Goal: Task Accomplishment & Management: Use online tool/utility

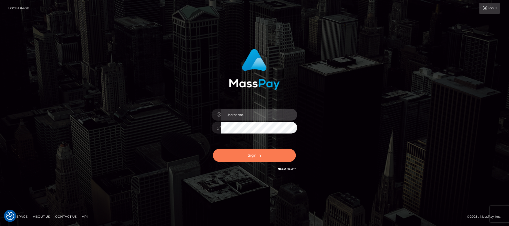
type input "Jeane.B2"
click at [255, 159] on button "Sign in" at bounding box center [254, 155] width 83 height 13
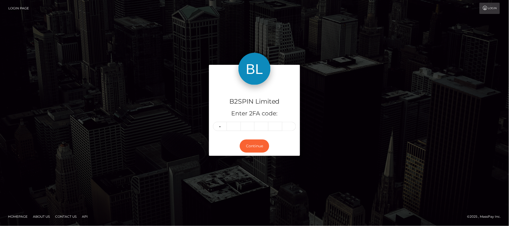
type input "5"
type input "7"
type input "6"
type input "2"
type input "9"
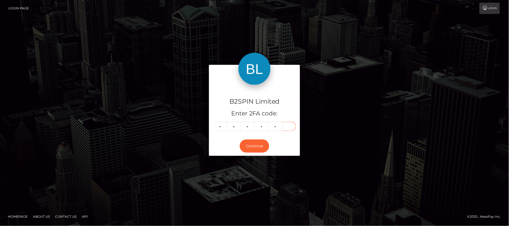
type input "6"
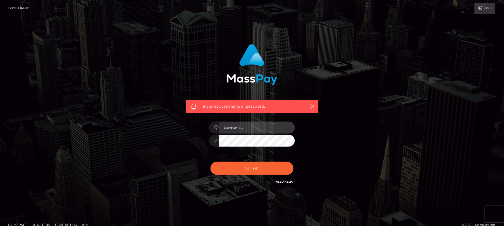
type input "Jeane.B2"
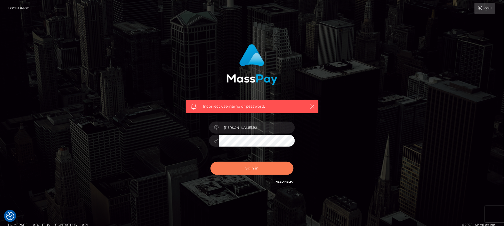
click at [260, 170] on button "Sign in" at bounding box center [251, 168] width 83 height 13
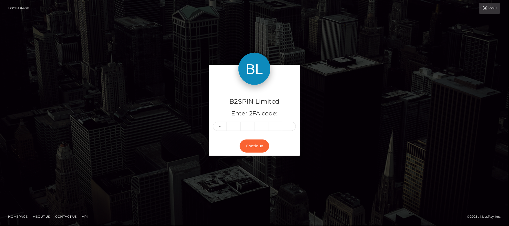
type input "5"
type input "7"
type input "6"
type input "2"
type input "9"
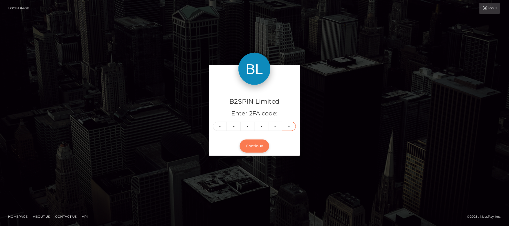
type input "5"
click at [260, 146] on button "Continue" at bounding box center [254, 145] width 29 height 13
click at [253, 144] on button "Continue" at bounding box center [254, 145] width 29 height 13
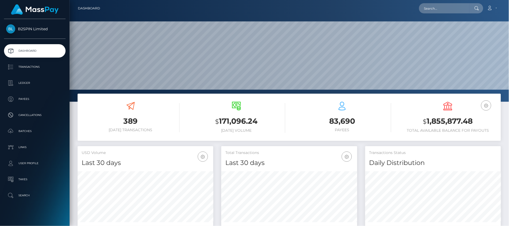
scroll to position [95, 136]
click at [444, 10] on input "text" at bounding box center [444, 8] width 50 height 10
click at [482, 19] on div at bounding box center [289, 51] width 439 height 102
click at [447, 6] on input "text" at bounding box center [444, 8] width 50 height 10
paste input "3567217"
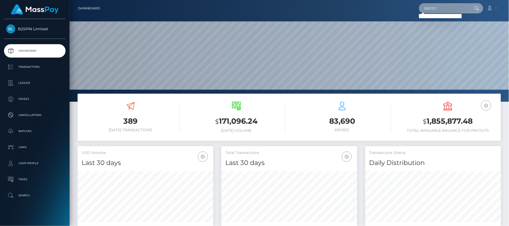
drag, startPoint x: 442, startPoint y: 7, endPoint x: 400, endPoint y: 3, distance: 42.2
click at [400, 3] on div "3567217 Loading... Loading... Account Edit Profile Logout" at bounding box center [302, 8] width 396 height 11
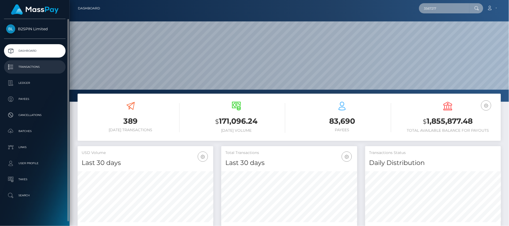
type input "3567217"
click at [35, 67] on p "Transactions" at bounding box center [34, 67] width 57 height 8
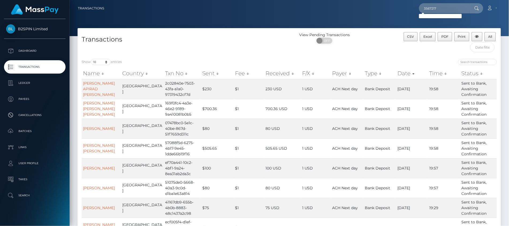
click at [440, 9] on input "3567217" at bounding box center [444, 8] width 50 height 10
type input "3567217"
click at [102, 61] on select "10 25 50 100 250 500 1,000 3,500" at bounding box center [101, 62] width 20 height 6
select select "3500"
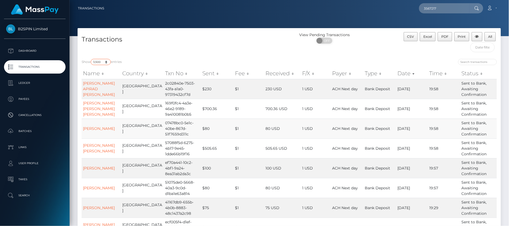
click at [91, 59] on select "10 25 50 100 250 500 1,000 3,500" at bounding box center [101, 62] width 20 height 6
click at [484, 50] on input "text" at bounding box center [482, 47] width 24 height 10
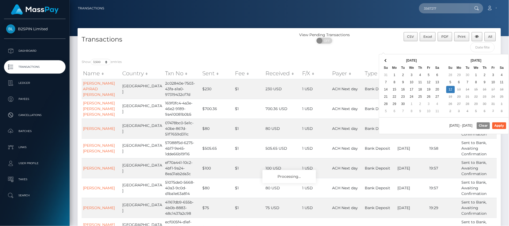
click at [405, 123] on div "[DATE] - [DATE] Clear Apply" at bounding box center [443, 125] width 129 height 16
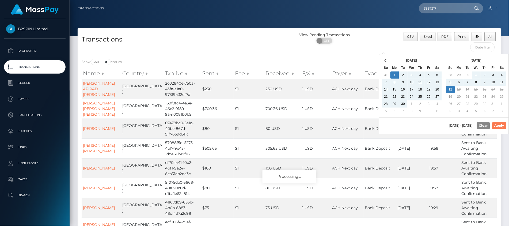
click at [497, 126] on button "Apply" at bounding box center [499, 125] width 14 height 6
type input "[DATE] - [DATE]"
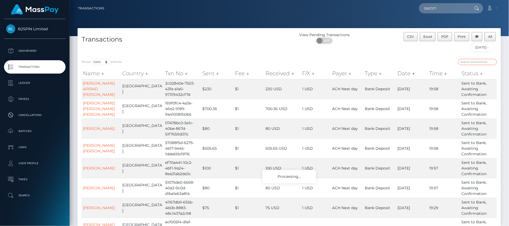
click at [485, 60] on input "search" at bounding box center [477, 62] width 39 height 6
paste input "3567217"
type input "3567217"
click at [490, 37] on span "All" at bounding box center [490, 37] width 4 height 4
